Goal: Use online tool/utility: Utilize a website feature to perform a specific function

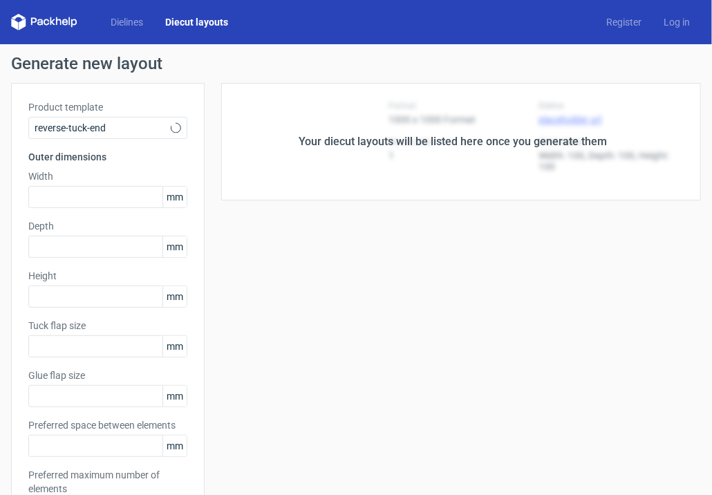
type input "5"
type input "48"
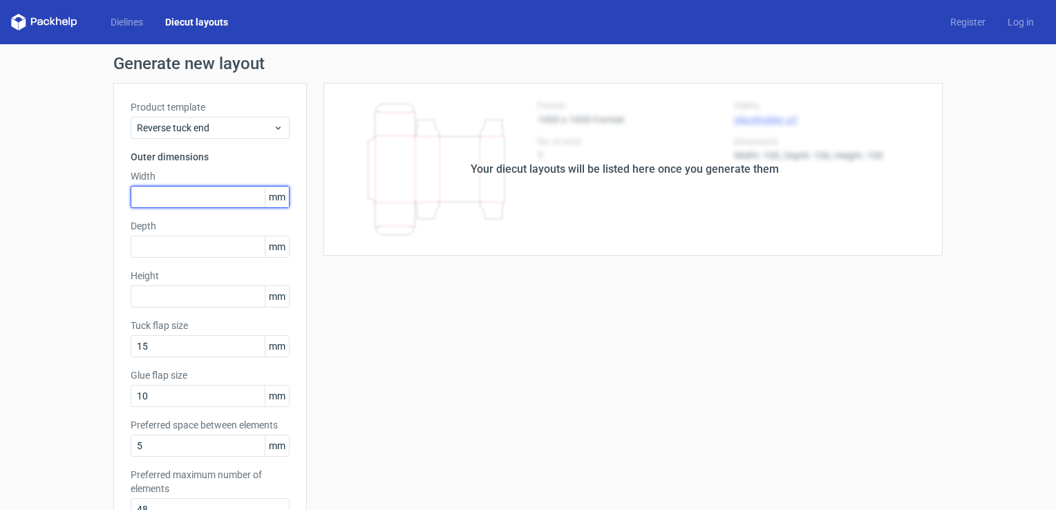
click at [182, 199] on input "text" at bounding box center [210, 197] width 159 height 22
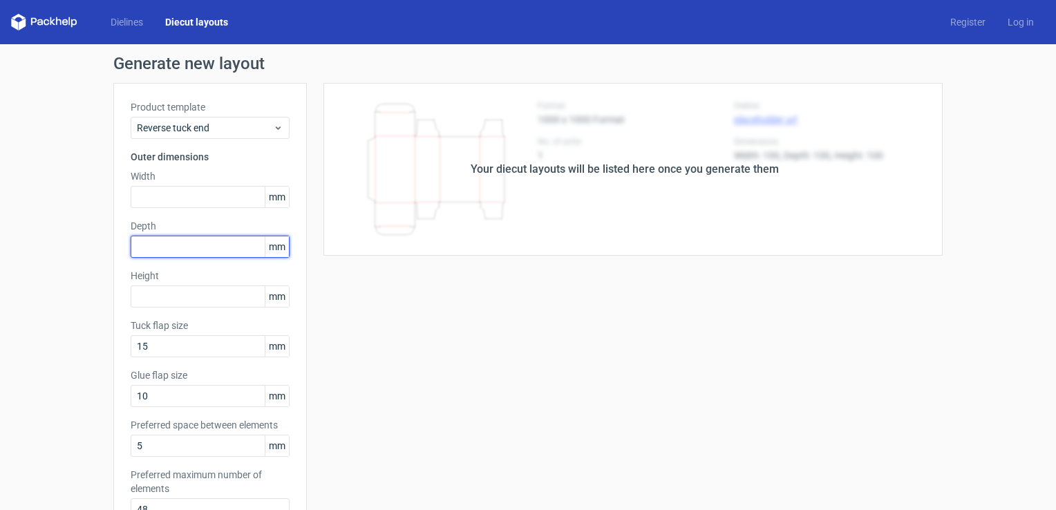
click at [169, 256] on input "text" at bounding box center [210, 247] width 159 height 22
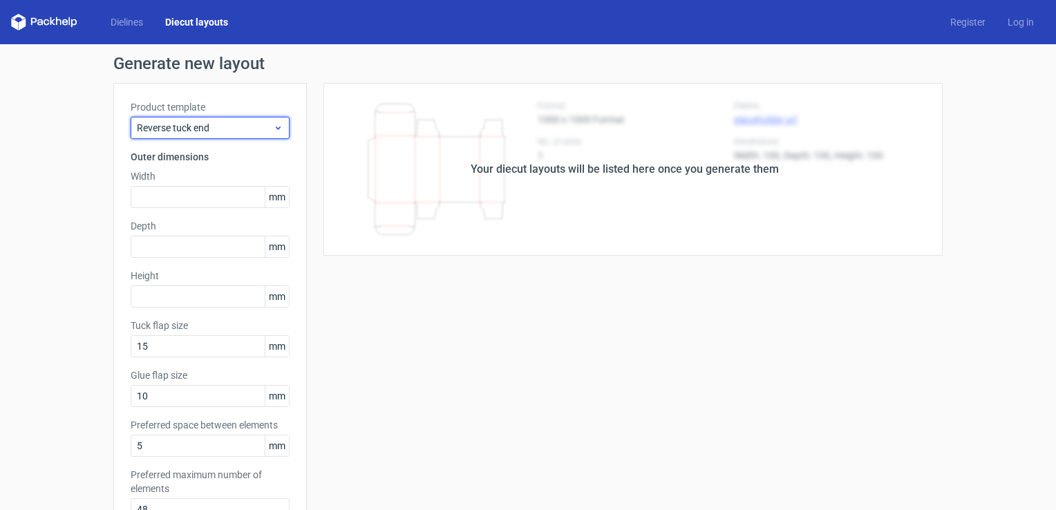
click at [214, 131] on span "Reverse tuck end" at bounding box center [205, 128] width 136 height 14
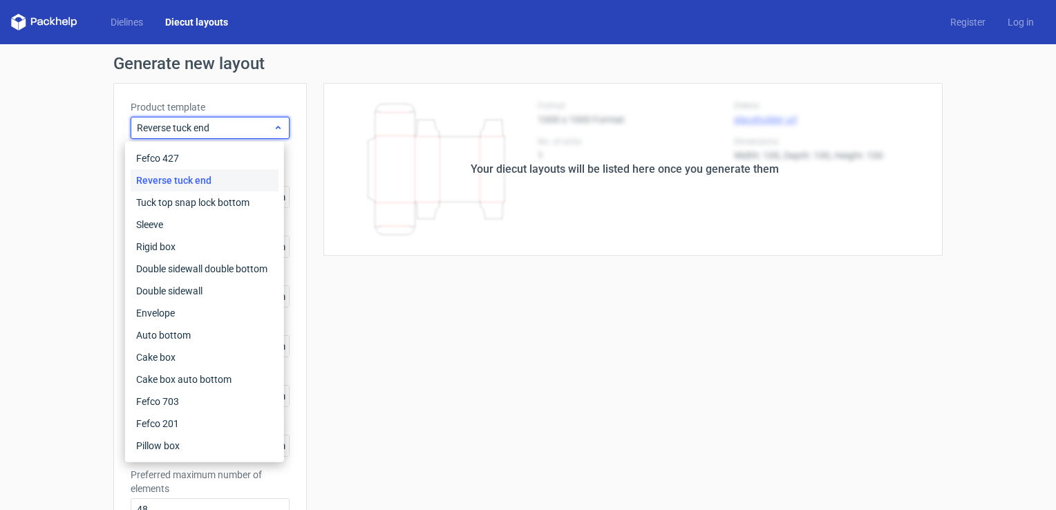
click at [214, 131] on span "Reverse tuck end" at bounding box center [205, 128] width 136 height 14
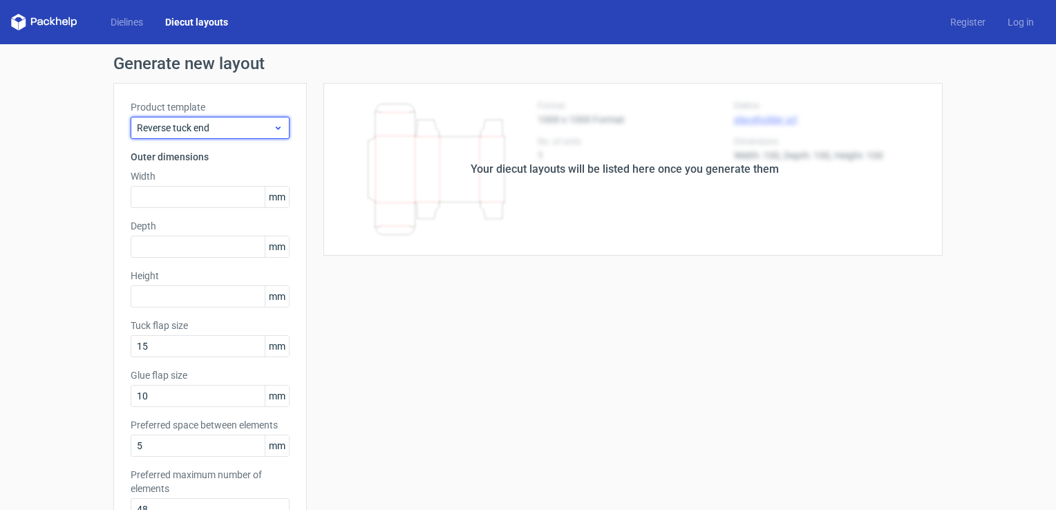
click at [255, 129] on span "Reverse tuck end" at bounding box center [205, 128] width 136 height 14
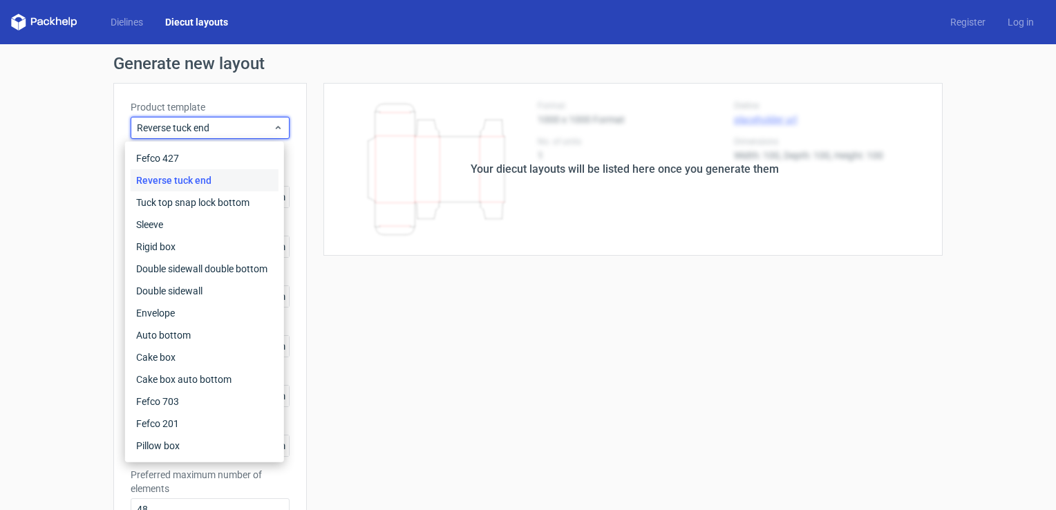
click at [82, 141] on div "Generate new layout Product template Reverse tuck end Outer dimensions Width mm…" at bounding box center [528, 444] width 1056 height 800
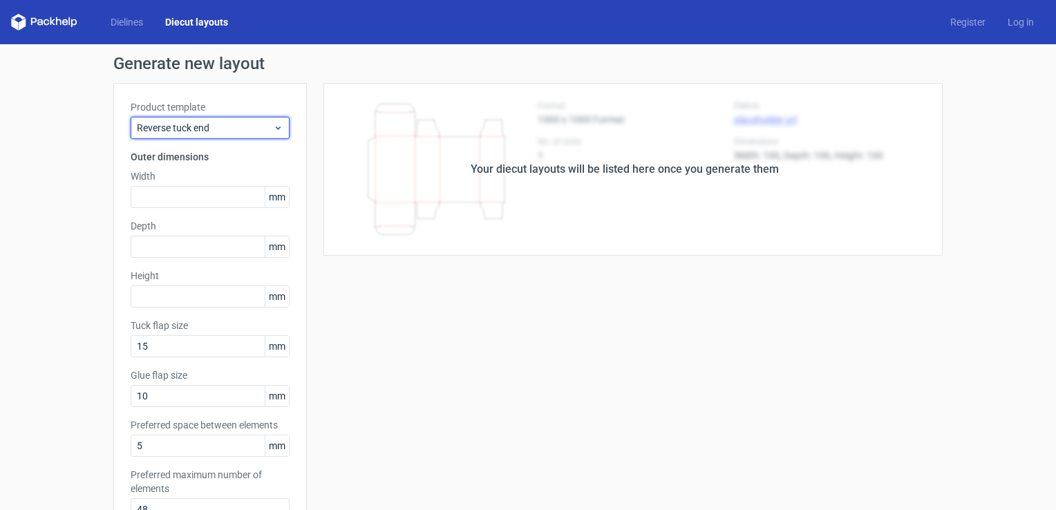
click at [243, 131] on span "Reverse tuck end" at bounding box center [205, 128] width 136 height 14
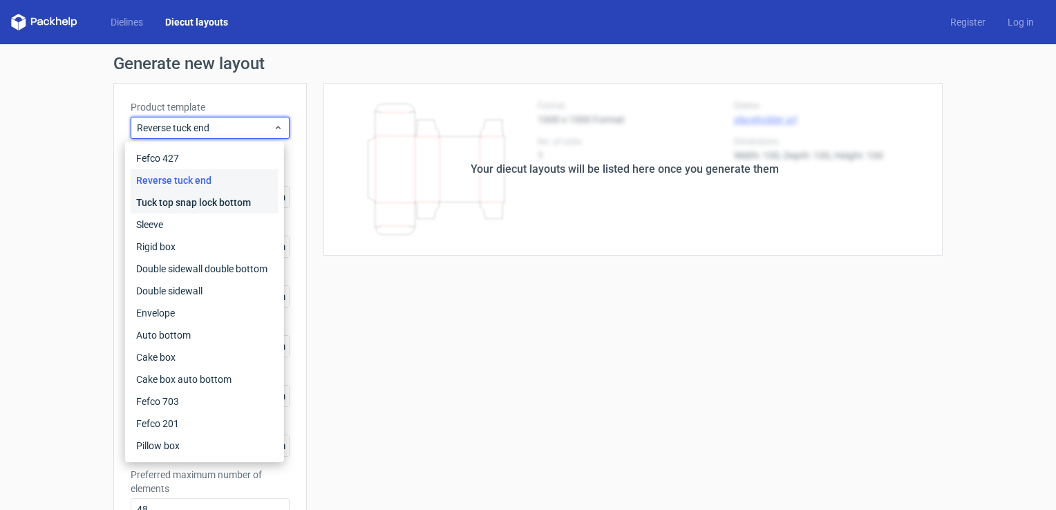
click at [184, 201] on div "Tuck top snap lock bottom" at bounding box center [205, 202] width 148 height 22
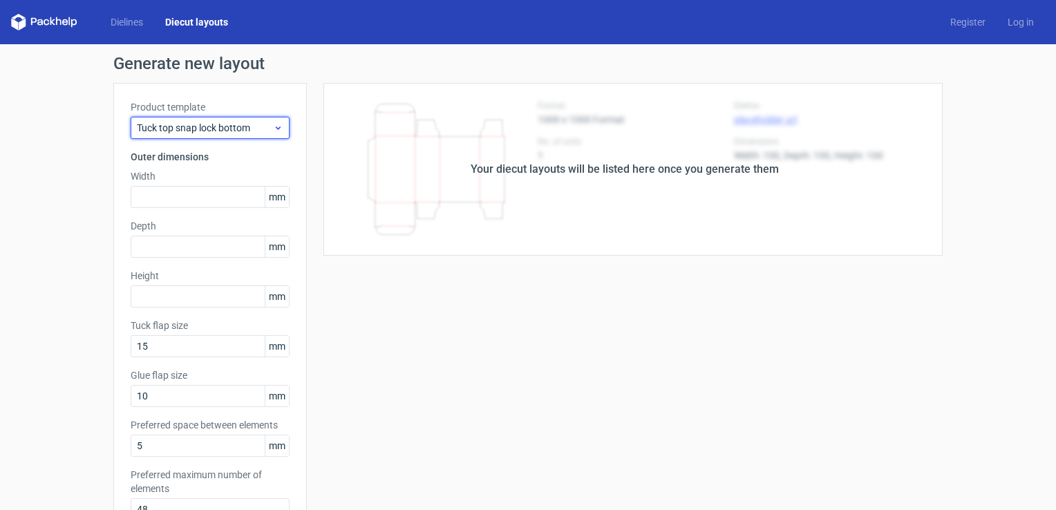
click at [273, 126] on icon at bounding box center [278, 127] width 10 height 11
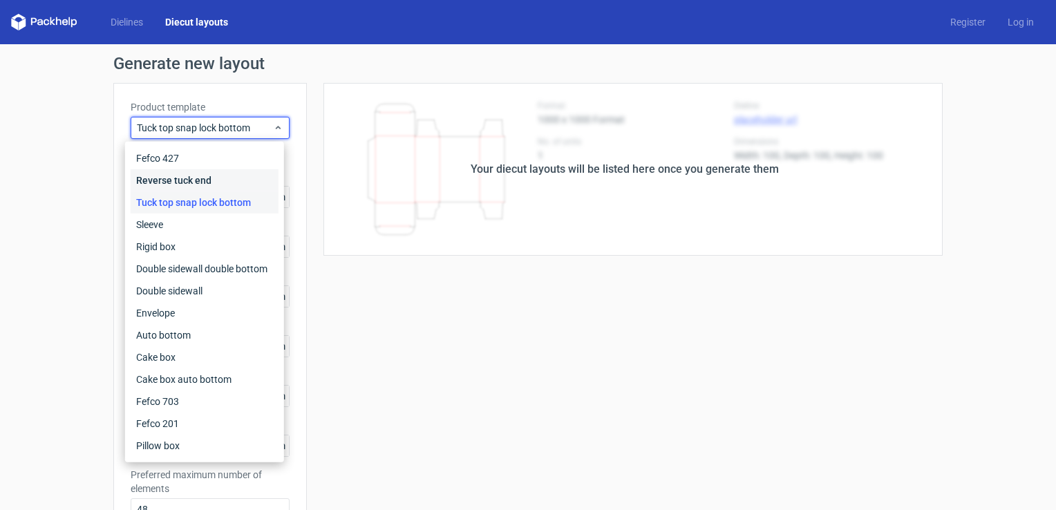
click at [199, 180] on div "Reverse tuck end" at bounding box center [205, 180] width 148 height 22
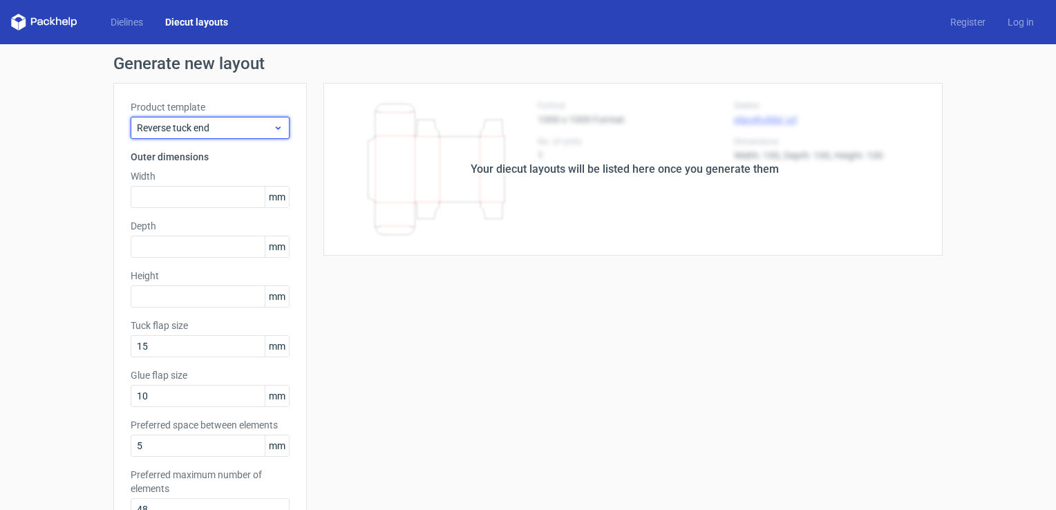
click at [276, 127] on use at bounding box center [278, 127] width 5 height 3
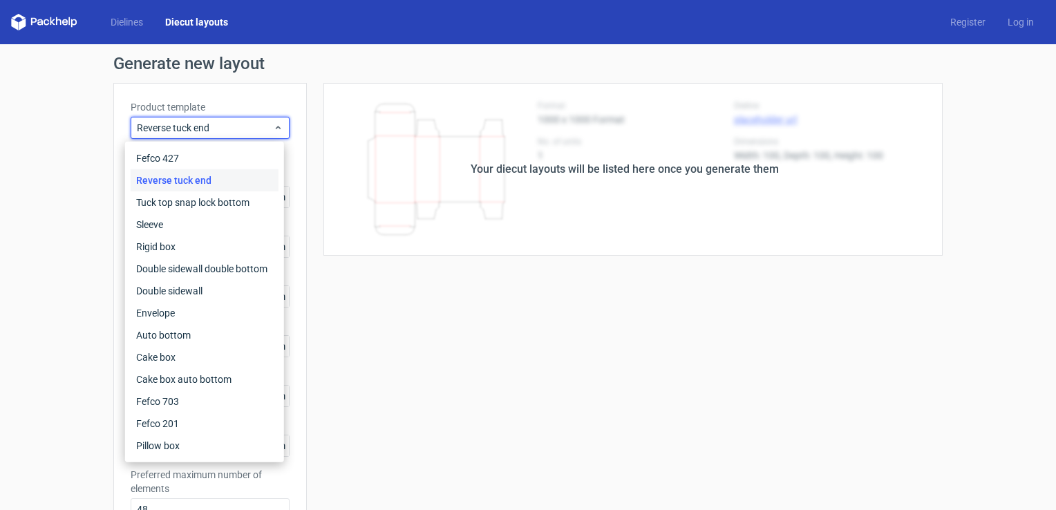
click at [199, 183] on div "Reverse tuck end" at bounding box center [205, 180] width 148 height 22
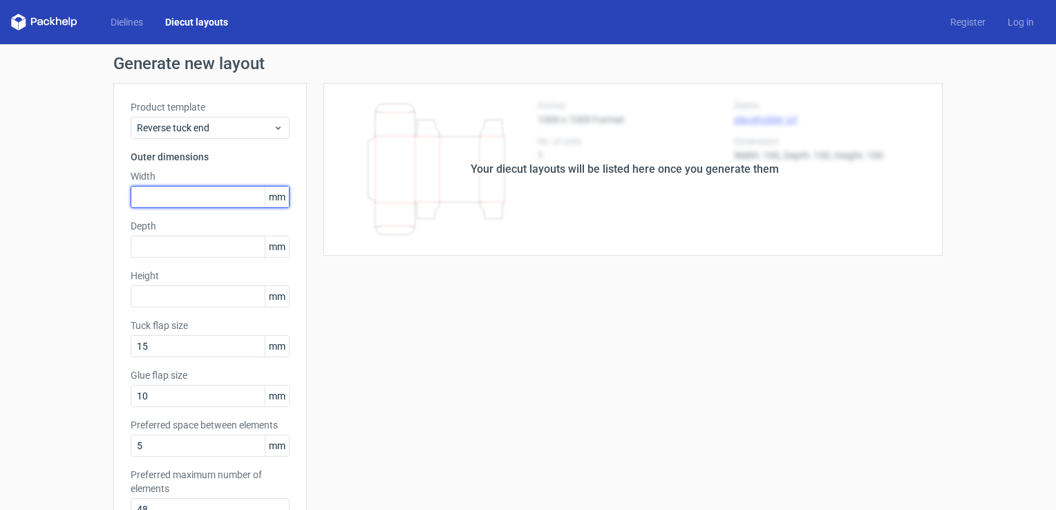
click at [181, 189] on input "text" at bounding box center [210, 197] width 159 height 22
click at [180, 191] on input "text" at bounding box center [210, 197] width 159 height 22
click at [156, 189] on input "text" at bounding box center [210, 197] width 159 height 22
type input "24"
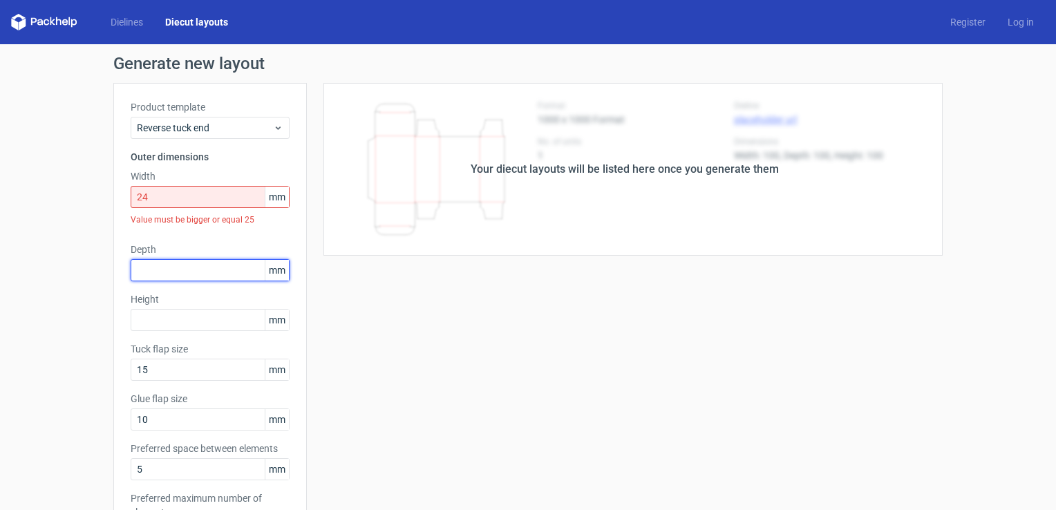
click at [151, 246] on div "Depth mm" at bounding box center [210, 262] width 159 height 39
type input "24"
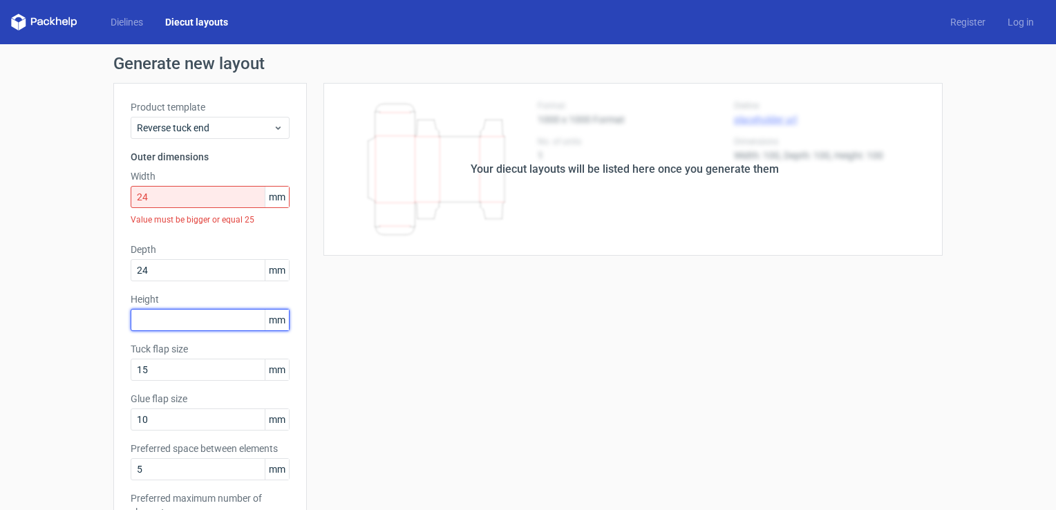
click at [149, 319] on div "Height mm" at bounding box center [210, 311] width 159 height 39
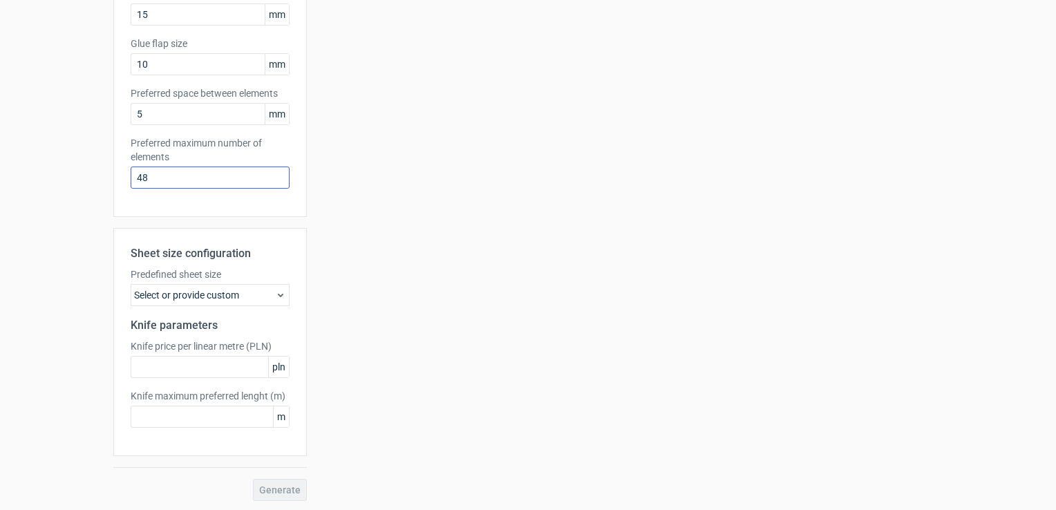
scroll to position [379, 0]
type input "83"
click at [260, 297] on div "Select or provide custom" at bounding box center [210, 294] width 159 height 22
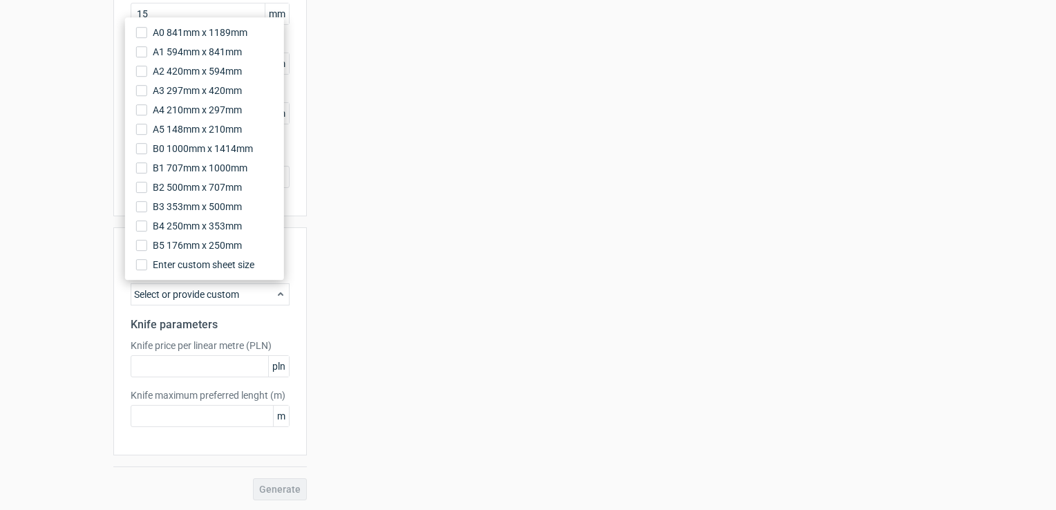
click at [260, 297] on div "Select or provide custom" at bounding box center [210, 294] width 159 height 22
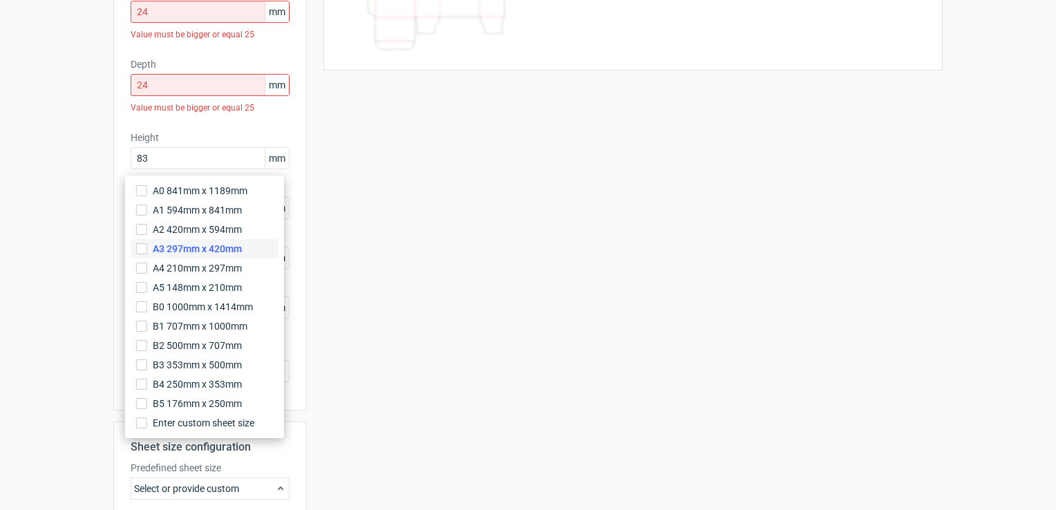
scroll to position [172, 0]
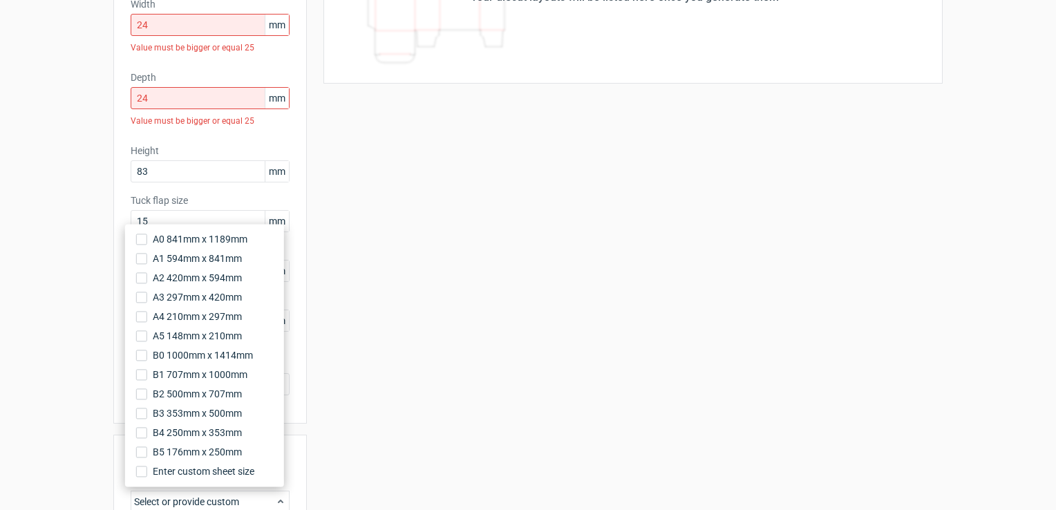
click at [299, 198] on div "Product template Reverse tuck end Outer dimensions Width 24 mm Value must be bi…" at bounding box center [210, 167] width 194 height 513
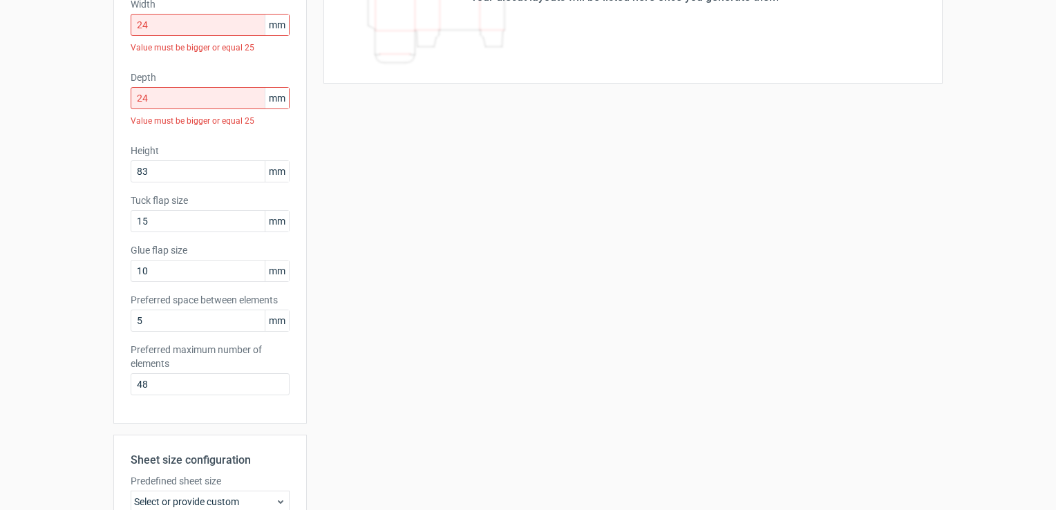
scroll to position [103, 0]
